Goal: Transaction & Acquisition: Purchase product/service

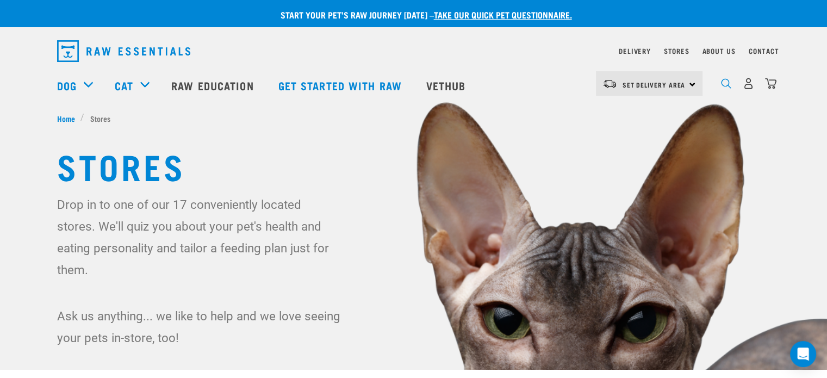
click at [728, 88] on img "dropdown navigation" at bounding box center [726, 83] width 10 height 10
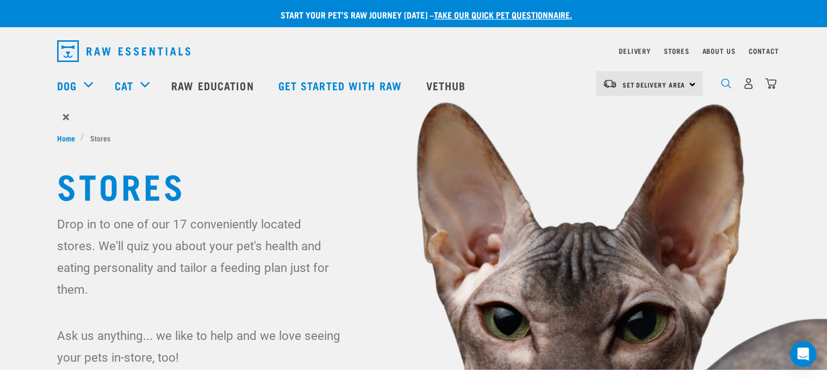
click at [725, 88] on img "dropdown navigation" at bounding box center [726, 83] width 10 height 10
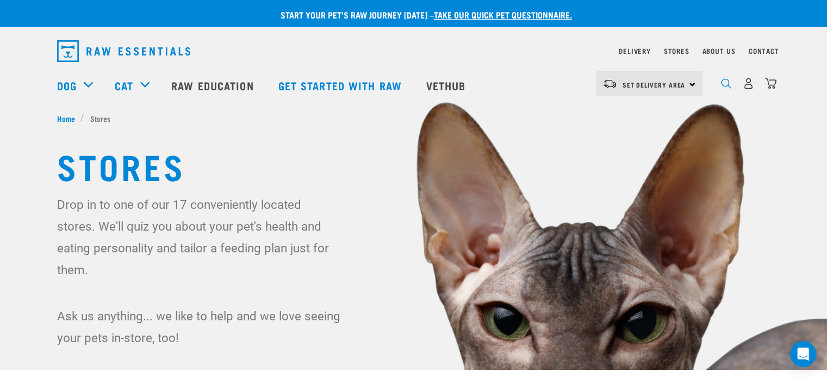
click at [725, 86] on img "dropdown navigation" at bounding box center [726, 83] width 10 height 10
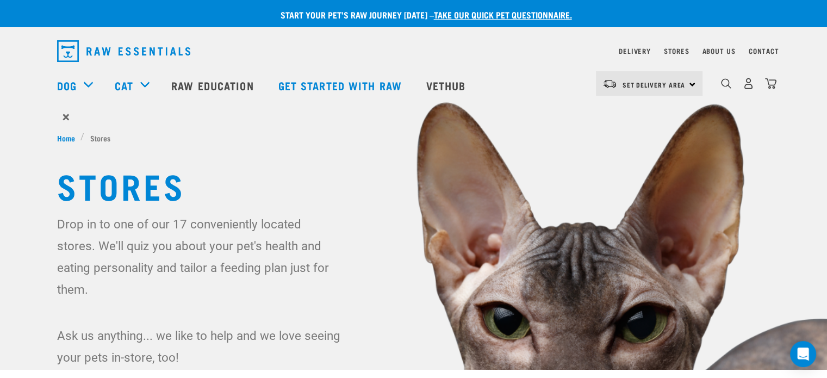
click at [82, 117] on form "×" at bounding box center [414, 117] width 714 height 20
click at [57, 118] on form "×" at bounding box center [414, 117] width 714 height 20
click at [67, 120] on span "×" at bounding box center [66, 117] width 7 height 20
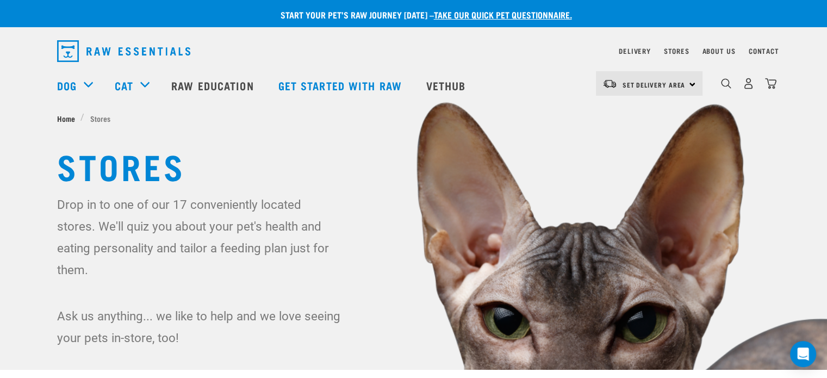
click at [67, 116] on span "Home" at bounding box center [66, 118] width 18 height 11
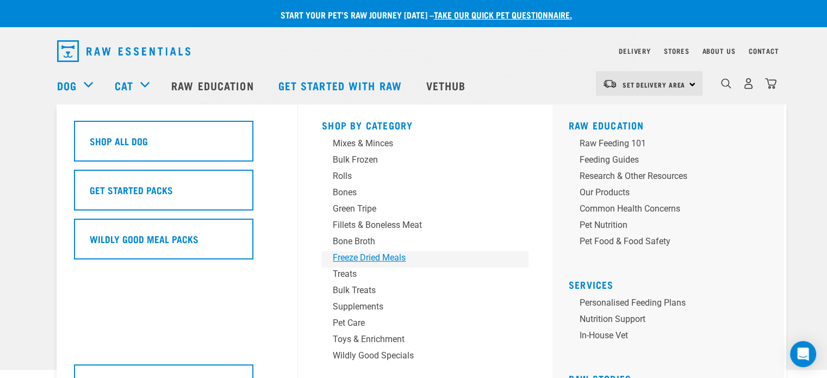
scroll to position [54, 0]
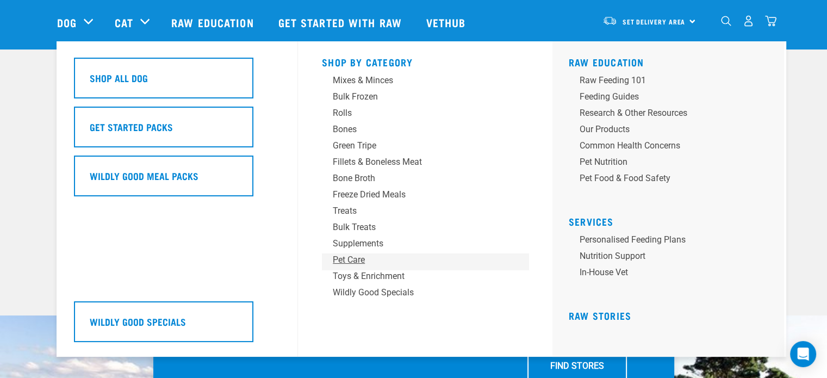
click at [355, 260] on div "Pet Care" at bounding box center [418, 260] width 170 height 13
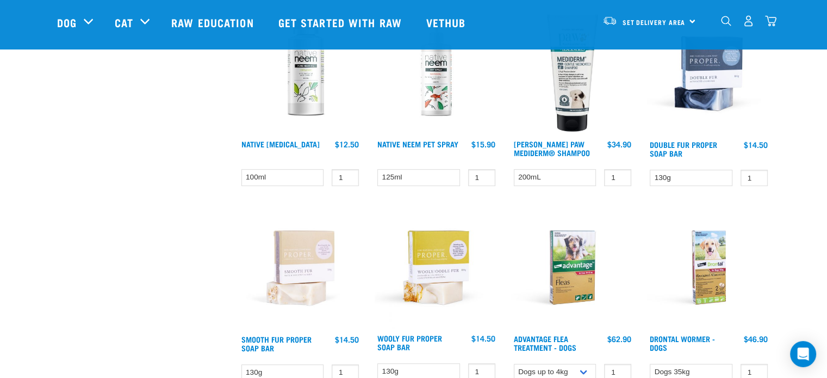
scroll to position [653, 0]
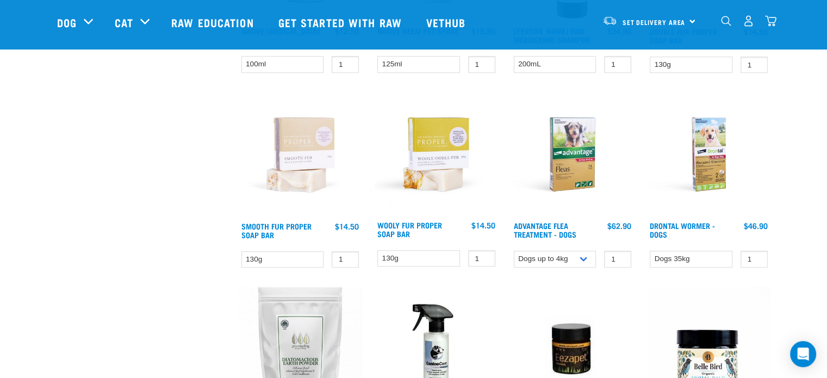
click at [712, 159] on img at bounding box center [708, 153] width 123 height 123
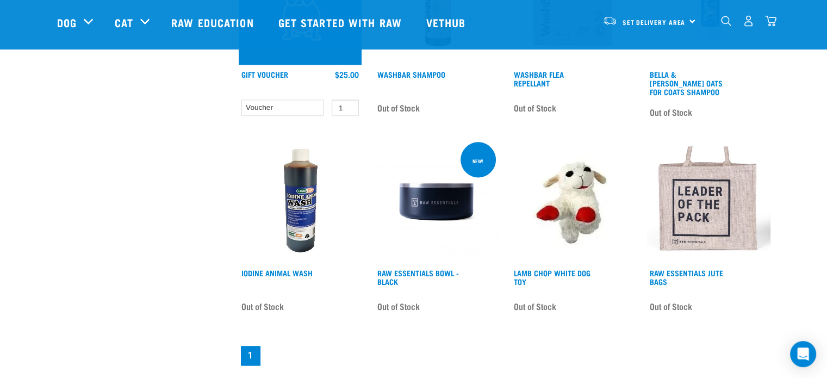
scroll to position [1386, 0]
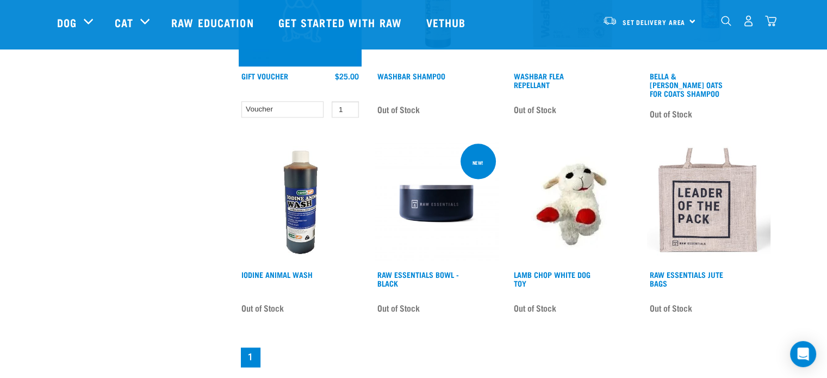
click at [288, 201] on img at bounding box center [300, 202] width 123 height 123
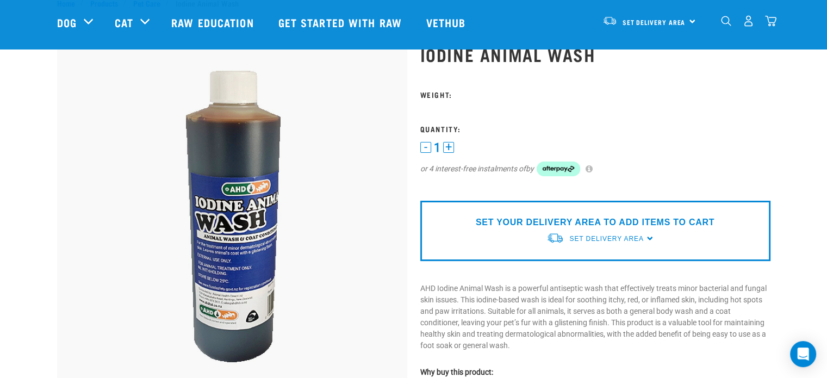
scroll to position [54, 0]
